Goal: Register for event/course

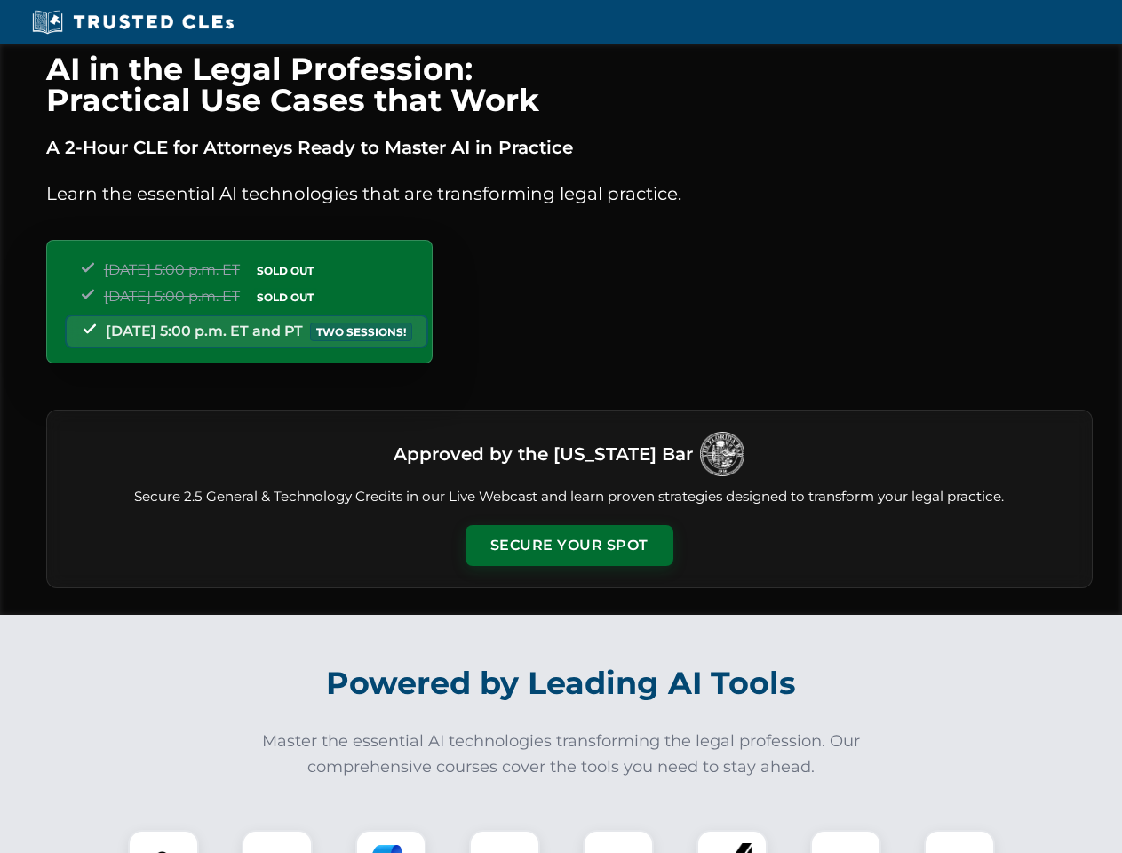
click at [568, 545] on button "Secure Your Spot" at bounding box center [569, 545] width 208 height 41
click at [163, 841] on img at bounding box center [164, 865] width 52 height 52
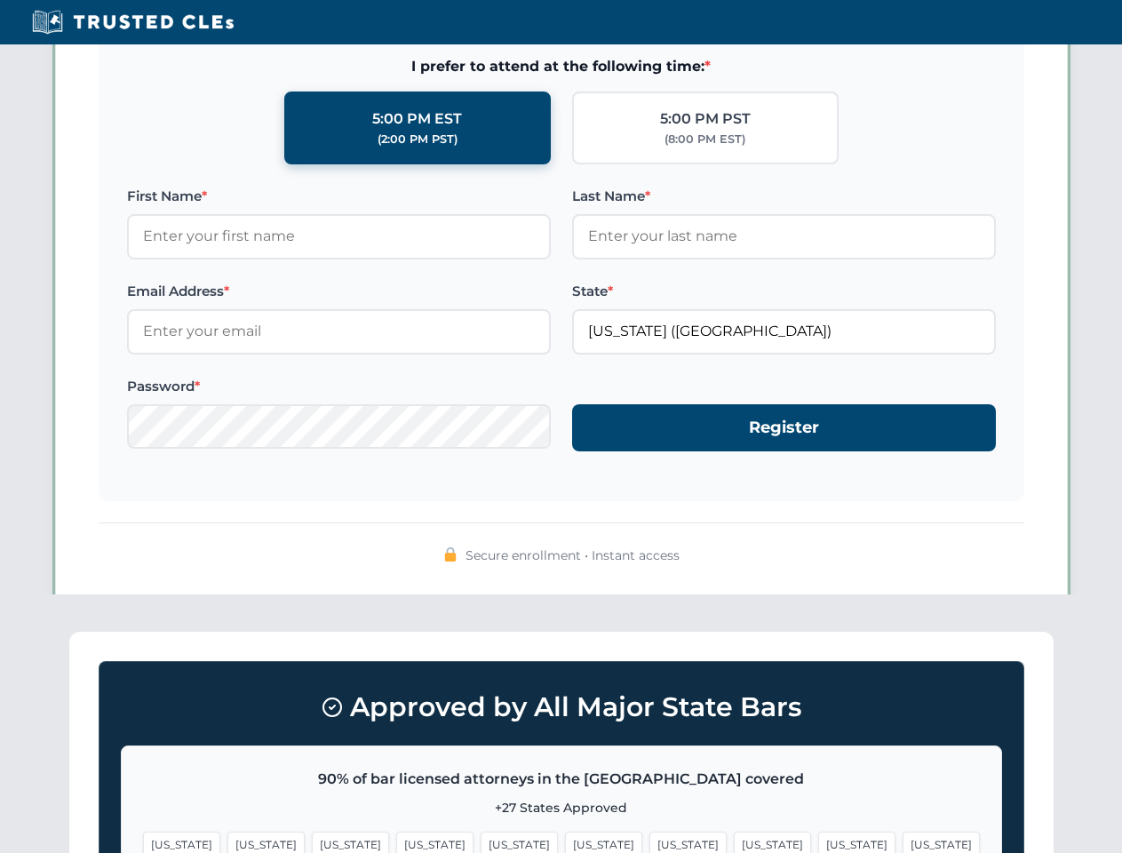
click at [649, 841] on span "[US_STATE]" at bounding box center [687, 844] width 77 height 26
click at [818, 841] on span "[US_STATE]" at bounding box center [856, 844] width 77 height 26
